Goal: Navigation & Orientation: Find specific page/section

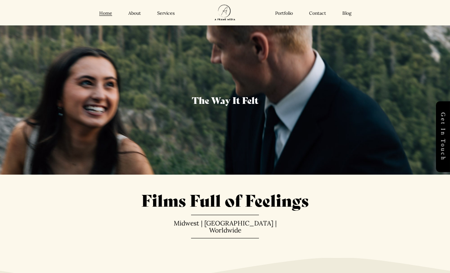
click at [173, 9] on div "Home About Services Portfolio Contact Blog Home About" at bounding box center [225, 12] width 391 height 25
click at [172, 16] on div "Home About Services Portfolio Contact Blog Home About" at bounding box center [225, 12] width 391 height 25
click at [168, 13] on link "Services" at bounding box center [166, 13] width 18 height 6
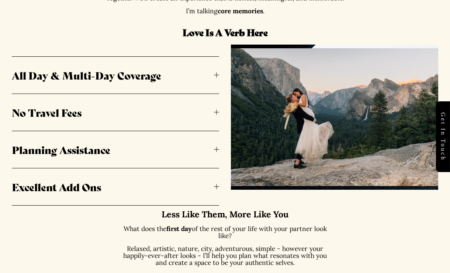
scroll to position [392, 0]
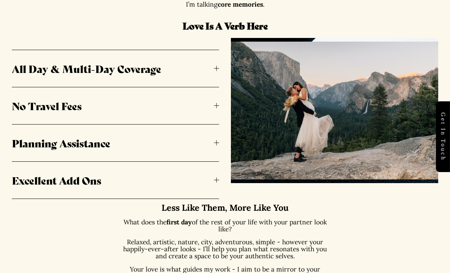
click at [212, 73] on span "All Day & Multi-Day Coverage" at bounding box center [113, 68] width 202 height 15
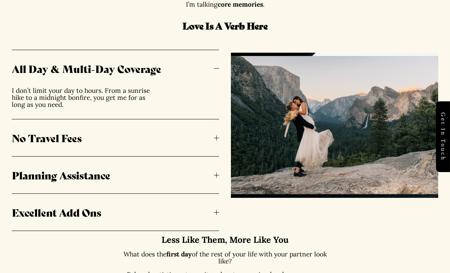
click at [213, 71] on span "All Day & Multi-Day Coverage" at bounding box center [113, 68] width 202 height 15
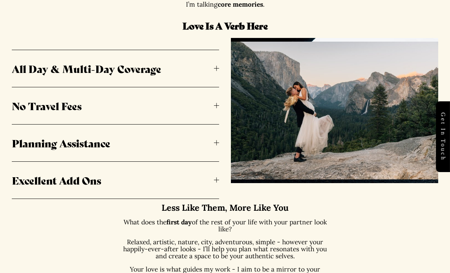
click at [208, 71] on span "All Day & Multi-Day Coverage" at bounding box center [113, 68] width 202 height 15
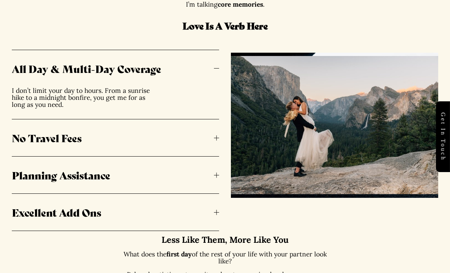
click at [209, 70] on span "All Day & Multi-Day Coverage" at bounding box center [113, 68] width 202 height 15
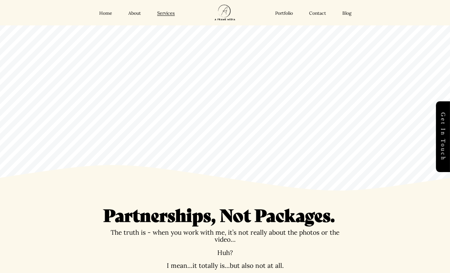
scroll to position [0, 0]
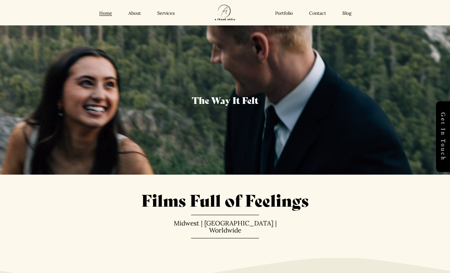
click at [168, 14] on link "Services" at bounding box center [166, 13] width 18 height 6
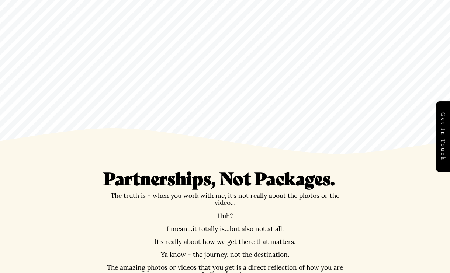
scroll to position [7, 0]
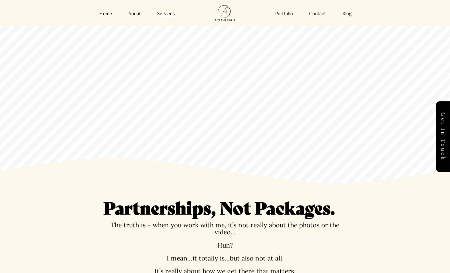
click at [135, 18] on div "Home About Services Portfolio Contact Blog Home About" at bounding box center [225, 12] width 391 height 25
click at [135, 11] on link "About" at bounding box center [134, 14] width 13 height 6
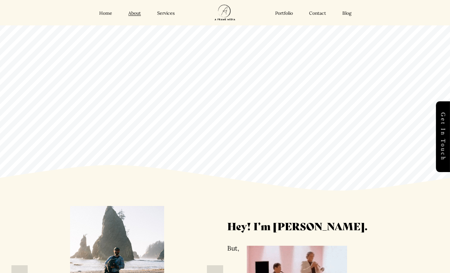
click at [287, 11] on link "Portfolio" at bounding box center [284, 13] width 18 height 6
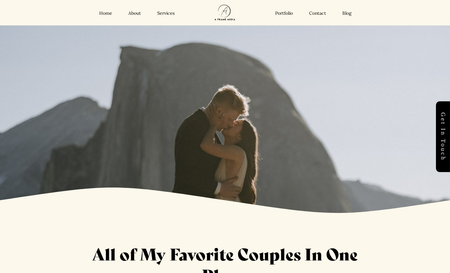
click at [169, 9] on div "Home About Services Portfolio Contact Blog" at bounding box center [106, 12] width 153 height 7
click at [170, 15] on link "Services" at bounding box center [166, 13] width 18 height 6
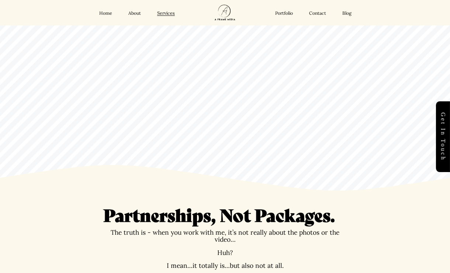
click at [107, 13] on link "Home" at bounding box center [105, 13] width 13 height 6
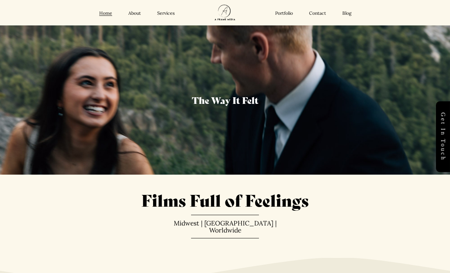
click at [280, 14] on link "Portfolio" at bounding box center [284, 13] width 18 height 6
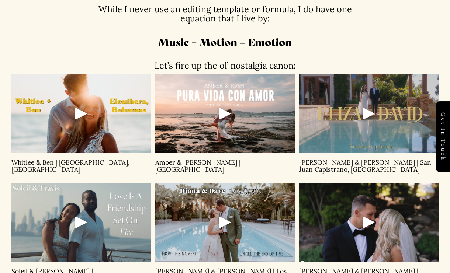
scroll to position [287, 0]
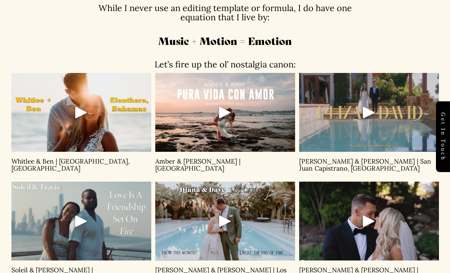
click at [250, 222] on div at bounding box center [225, 221] width 140 height 79
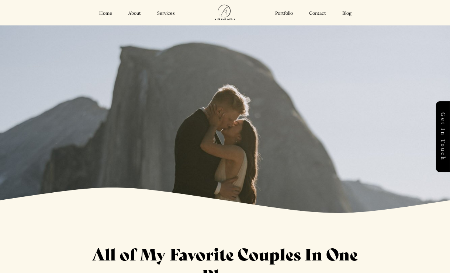
scroll to position [0, 0]
click at [108, 12] on link "Home" at bounding box center [105, 13] width 13 height 6
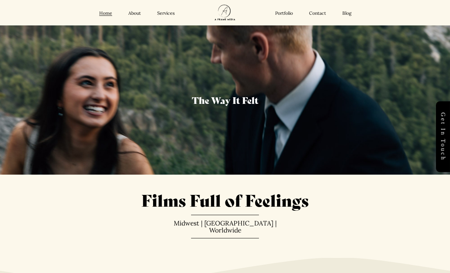
click at [322, 15] on link "Contact" at bounding box center [317, 13] width 17 height 6
